Goal: Task Accomplishment & Management: Manage account settings

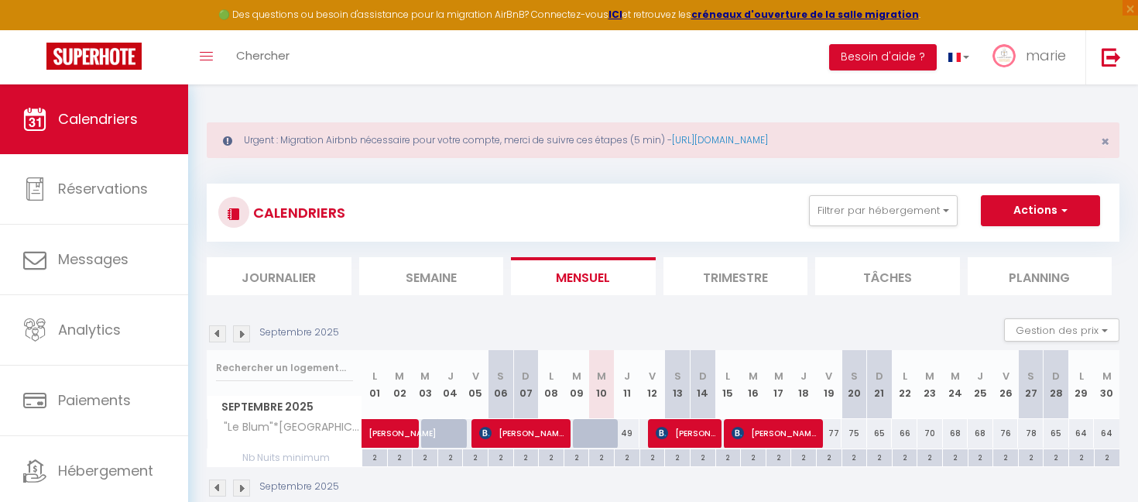
click at [491, 137] on div "Urgent : Migration Airbnb nécessaire pour votre compte, merci de suivre ces éta…" at bounding box center [663, 140] width 913 height 36
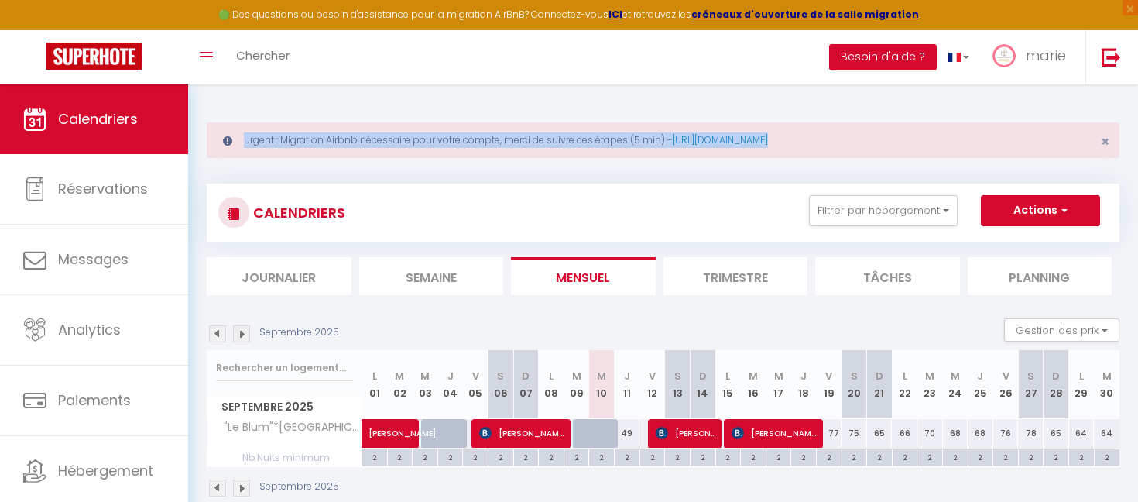
click at [491, 137] on div "Urgent : Migration Airbnb nécessaire pour votre compte, merci de suivre ces éta…" at bounding box center [663, 140] width 913 height 36
click at [480, 173] on div "CALENDRIERS Filtrer par hébergement blu Tous "Le Blum"*Arles centre Effacer Sau…" at bounding box center [663, 341] width 913 height 344
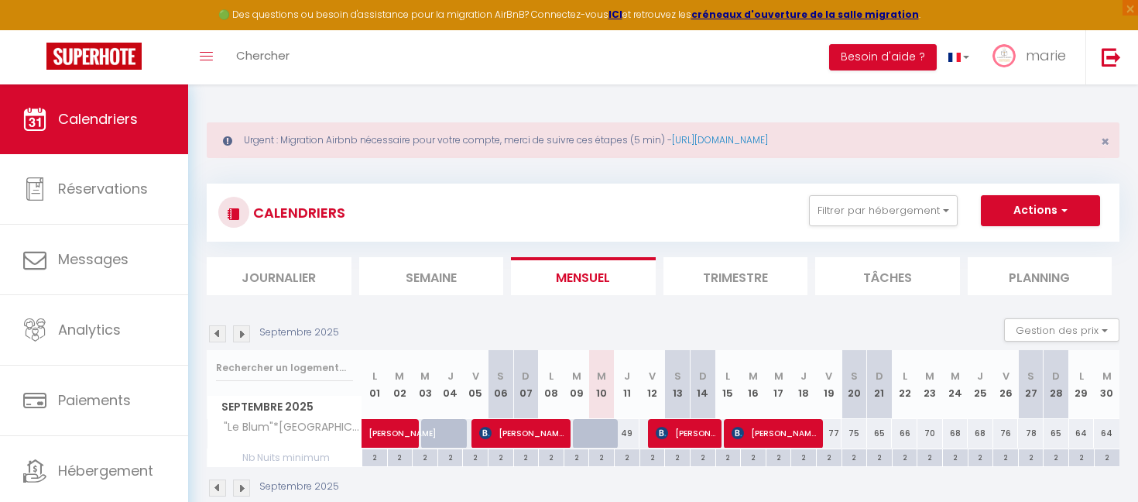
scroll to position [84, 0]
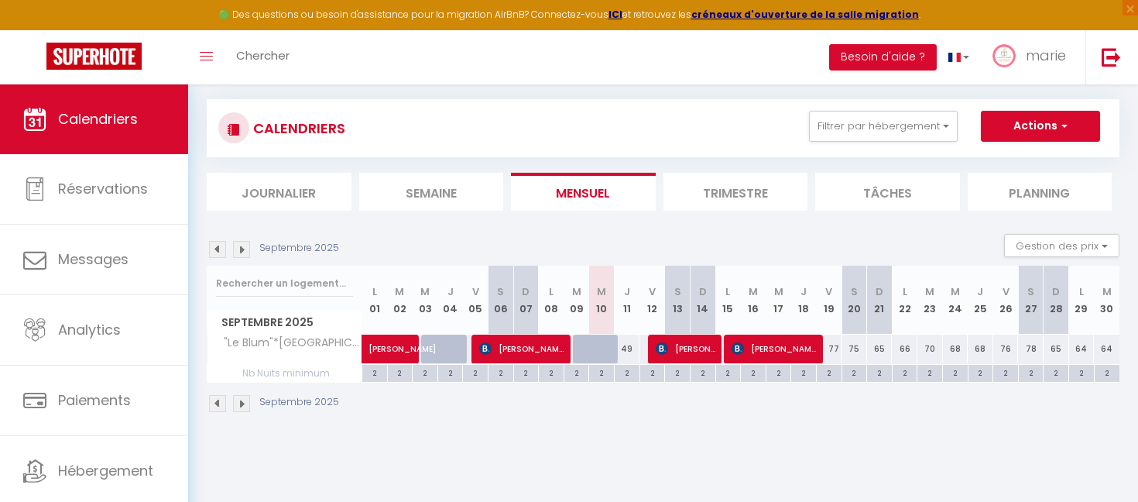
click at [462, 438] on div "Urgent : Migration Airbnb nécessaire pour votre compte, merci de suivre ces éta…" at bounding box center [663, 223] width 950 height 447
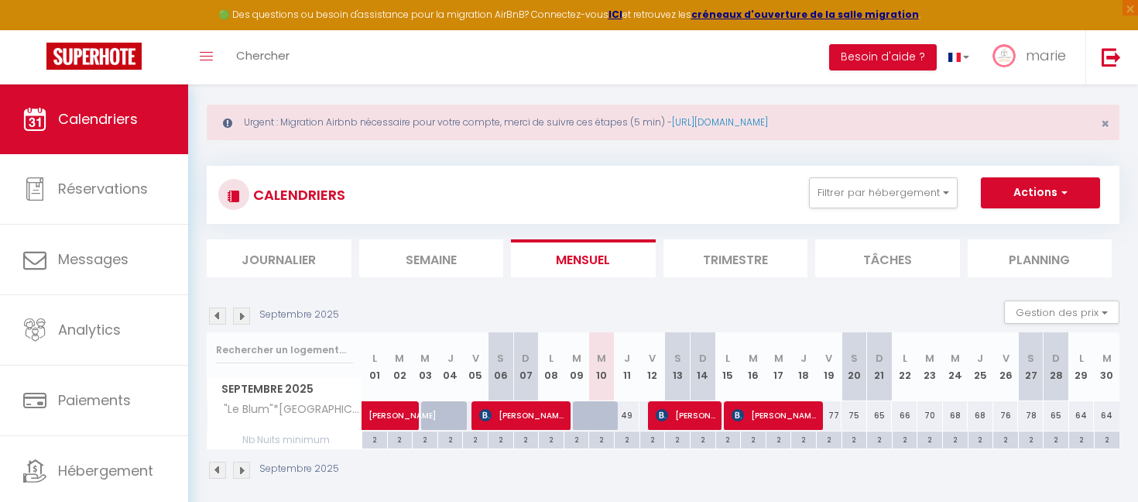
scroll to position [0, 0]
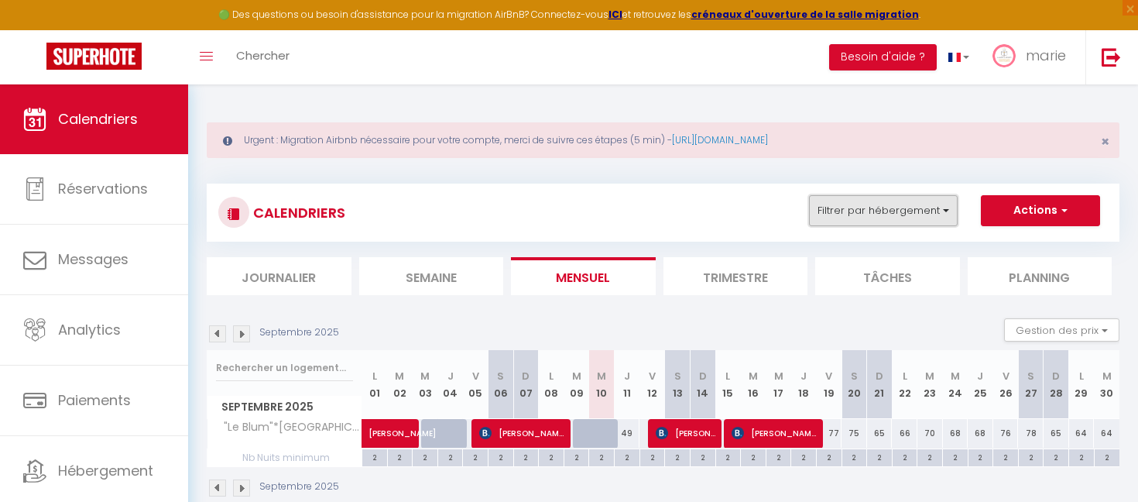
click at [870, 223] on button "Filtrer par hébergement" at bounding box center [883, 210] width 149 height 31
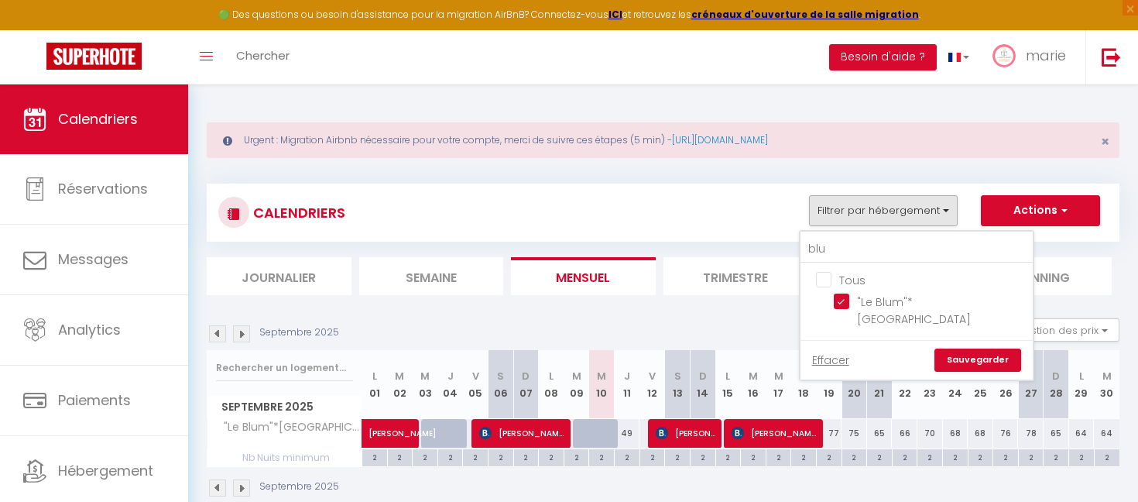
click at [825, 283] on input "Tous" at bounding box center [932, 278] width 232 height 15
checkbox input "false"
click at [839, 254] on input "blu" at bounding box center [917, 249] width 232 height 28
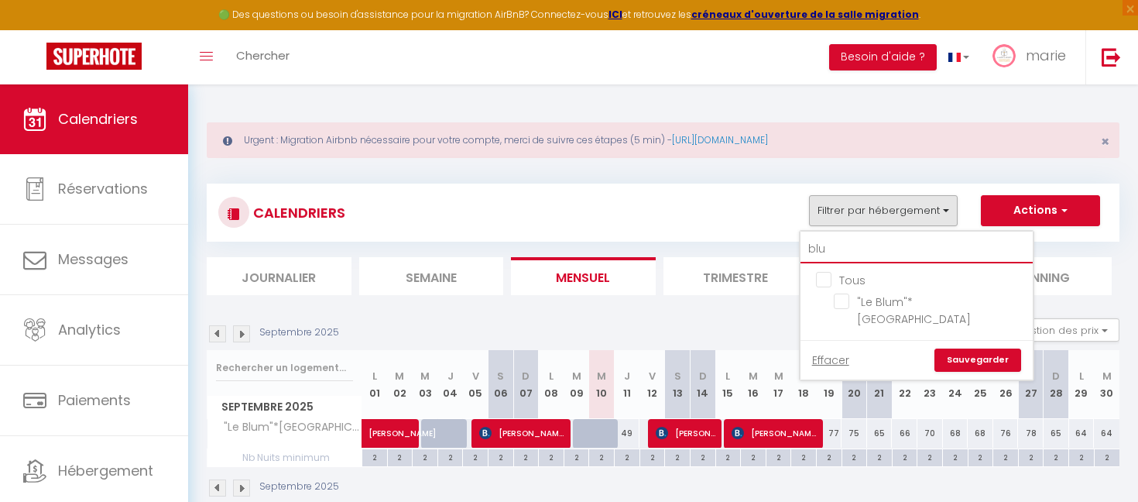
click at [839, 254] on input "blu" at bounding box center [917, 249] width 232 height 28
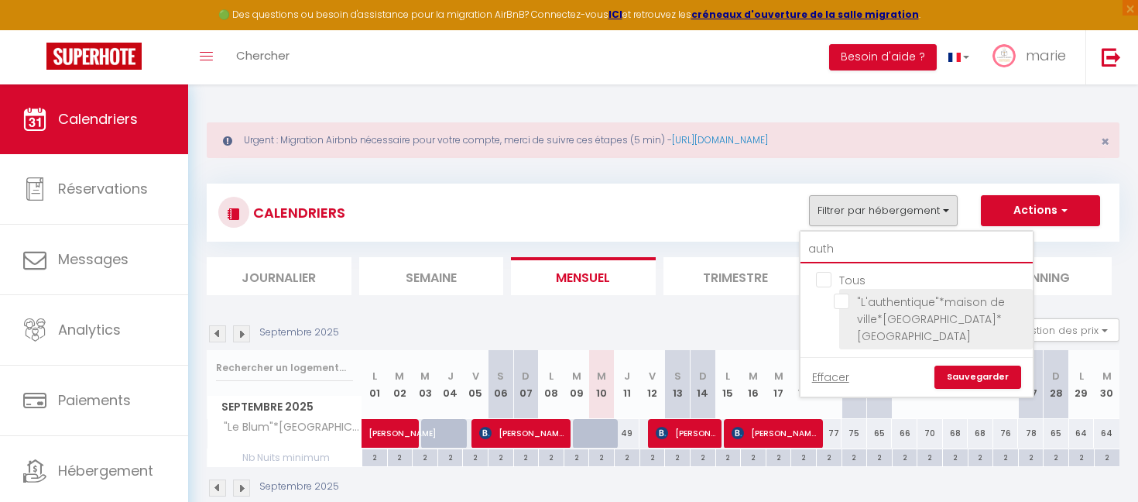
type input "auth"
click at [841, 303] on input ""L'authentique"*maison de ville*[GEOGRAPHIC_DATA]*[GEOGRAPHIC_DATA]" at bounding box center [931, 301] width 194 height 15
checkbox input "true"
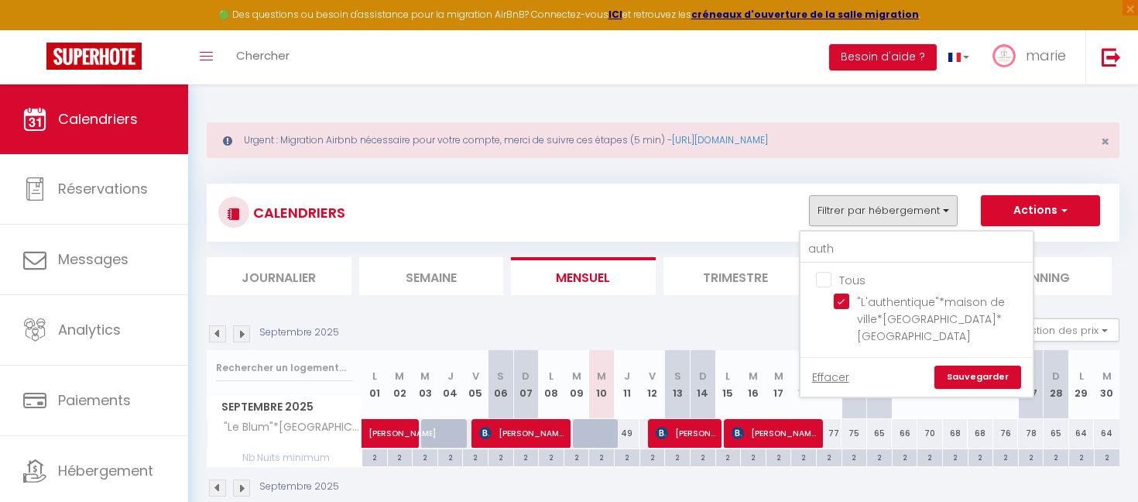
click at [964, 366] on link "Sauvegarder" at bounding box center [978, 377] width 87 height 23
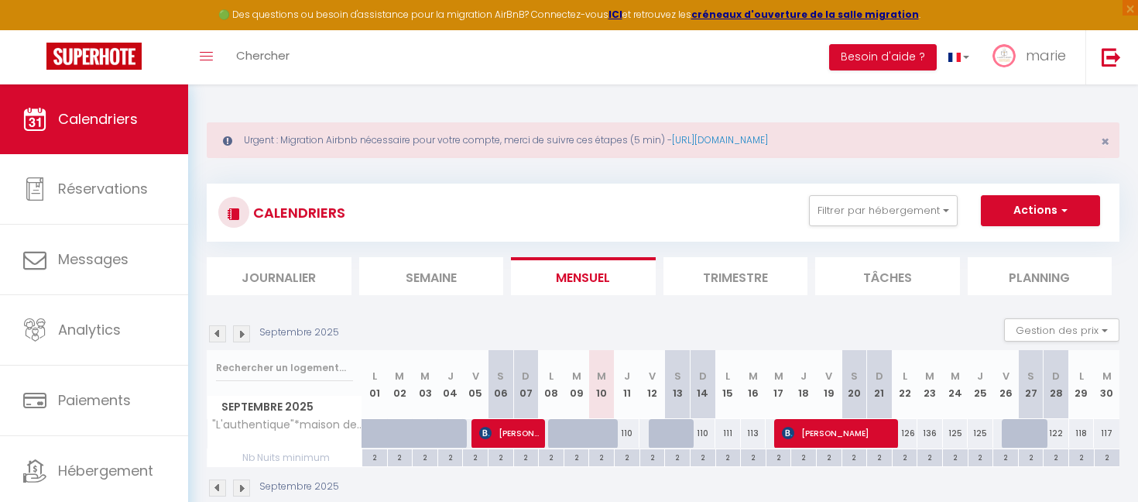
scroll to position [84, 0]
